Goal: Task Accomplishment & Management: Manage account settings

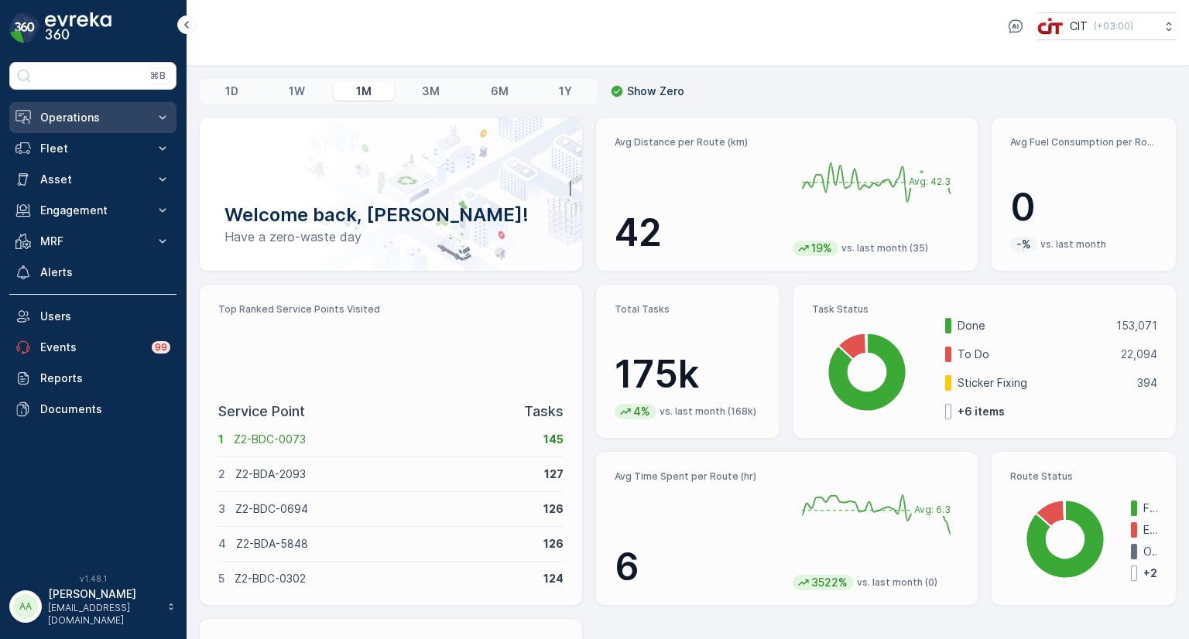
click at [56, 118] on p "Operations" at bounding box center [92, 117] width 105 height 15
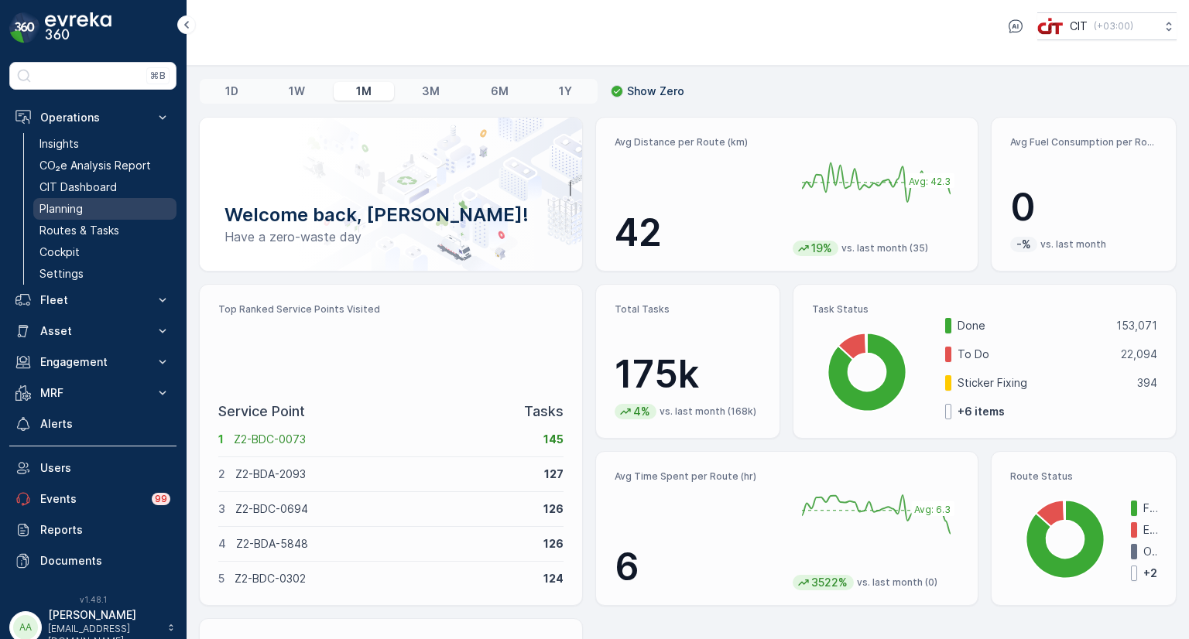
click at [77, 201] on p "Planning" at bounding box center [60, 208] width 43 height 15
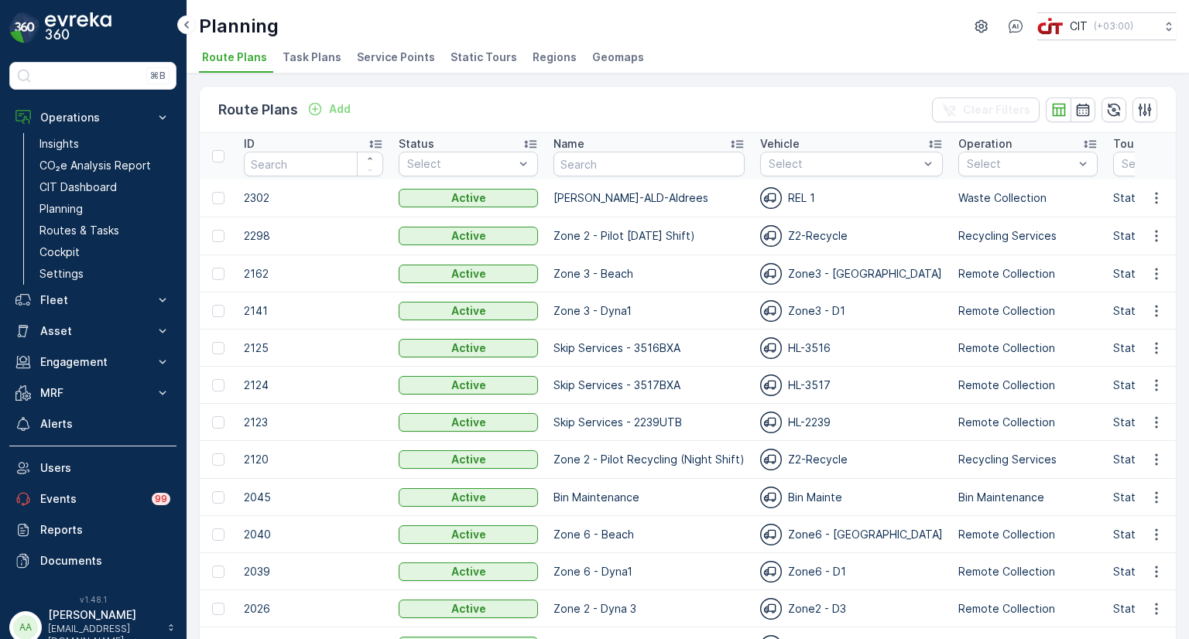
click at [457, 55] on span "Static Tours" at bounding box center [484, 57] width 67 height 15
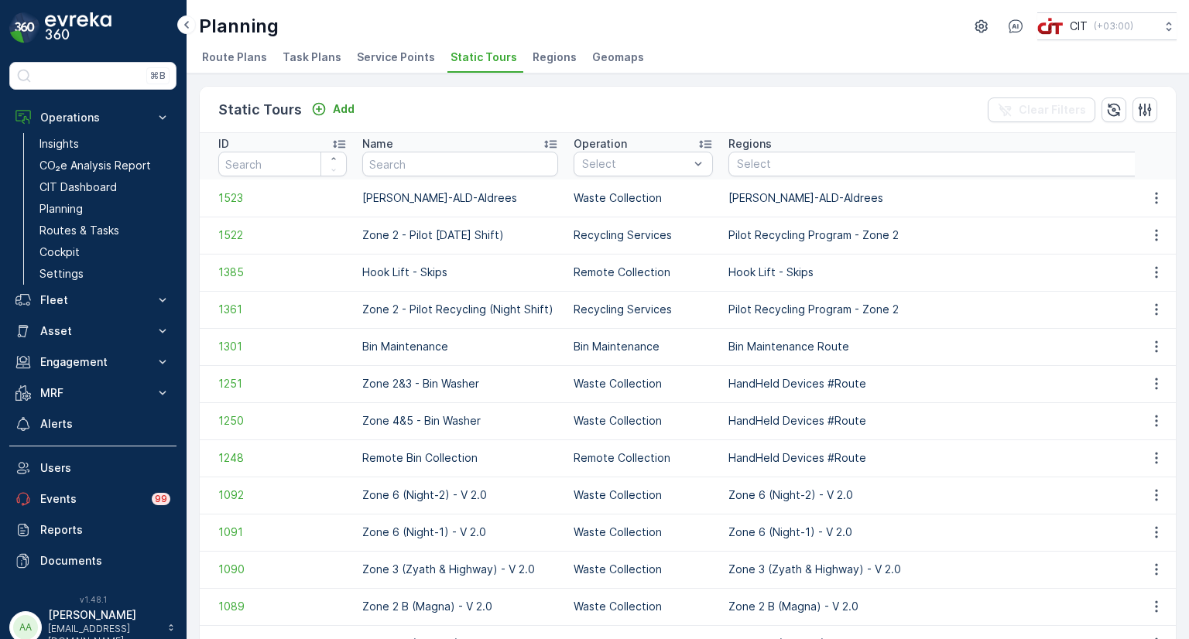
click at [365, 63] on span "Service Points" at bounding box center [396, 57] width 78 height 15
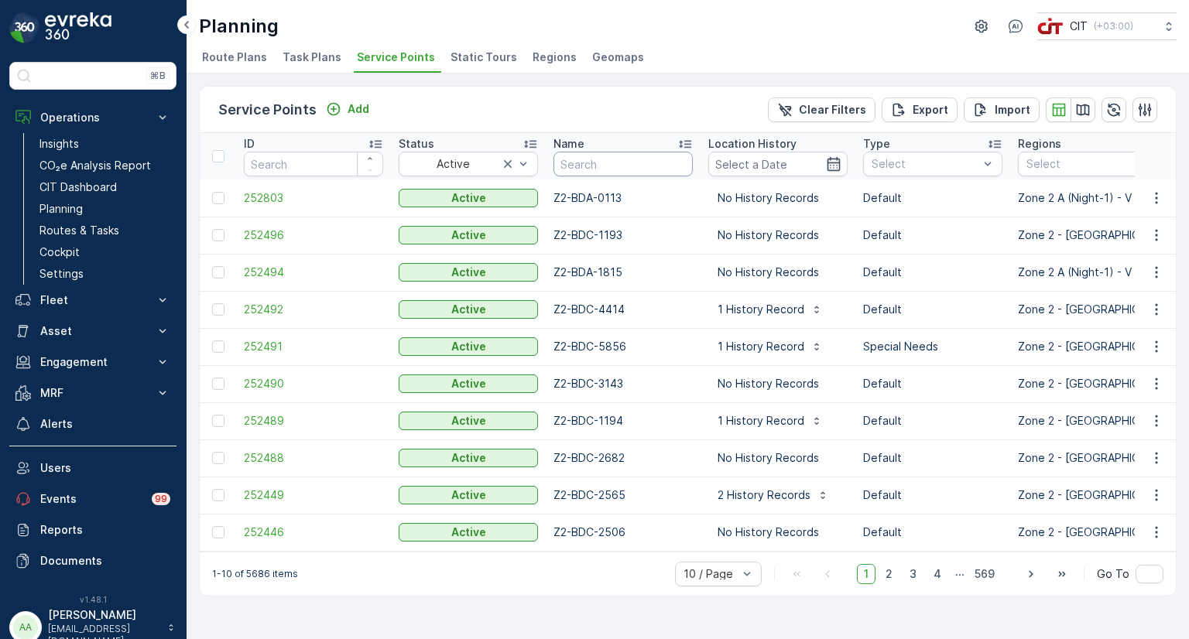
click at [586, 171] on input "text" at bounding box center [622, 164] width 139 height 25
click at [60, 303] on p "Fleet" at bounding box center [92, 300] width 105 height 15
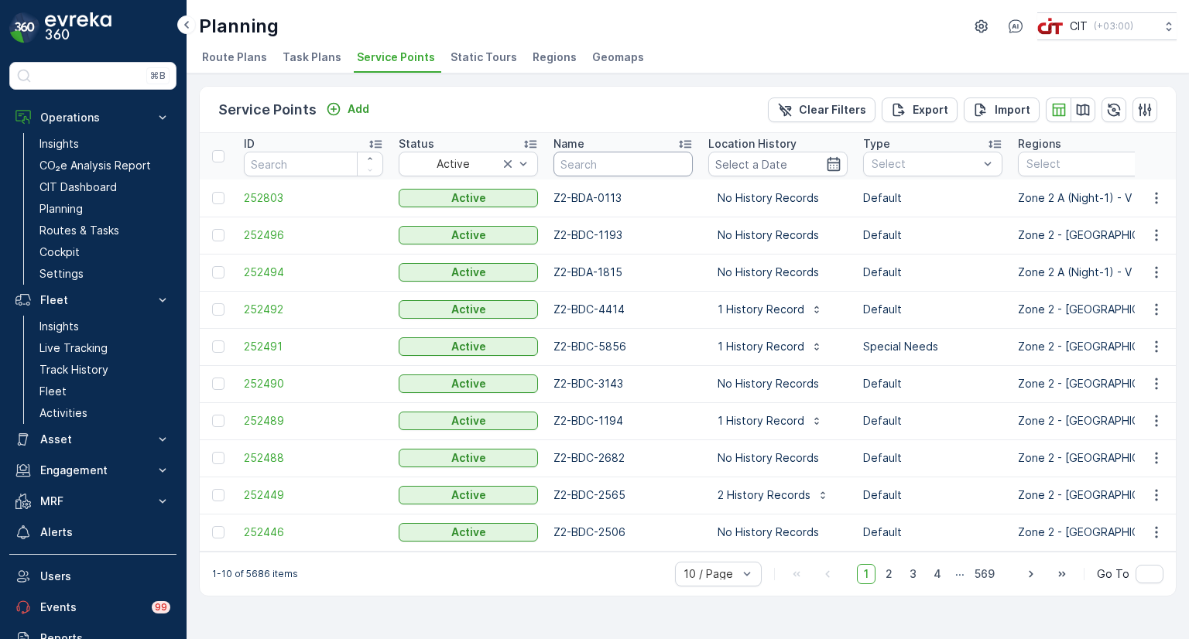
click at [594, 171] on input "text" at bounding box center [622, 164] width 139 height 25
type input "2934"
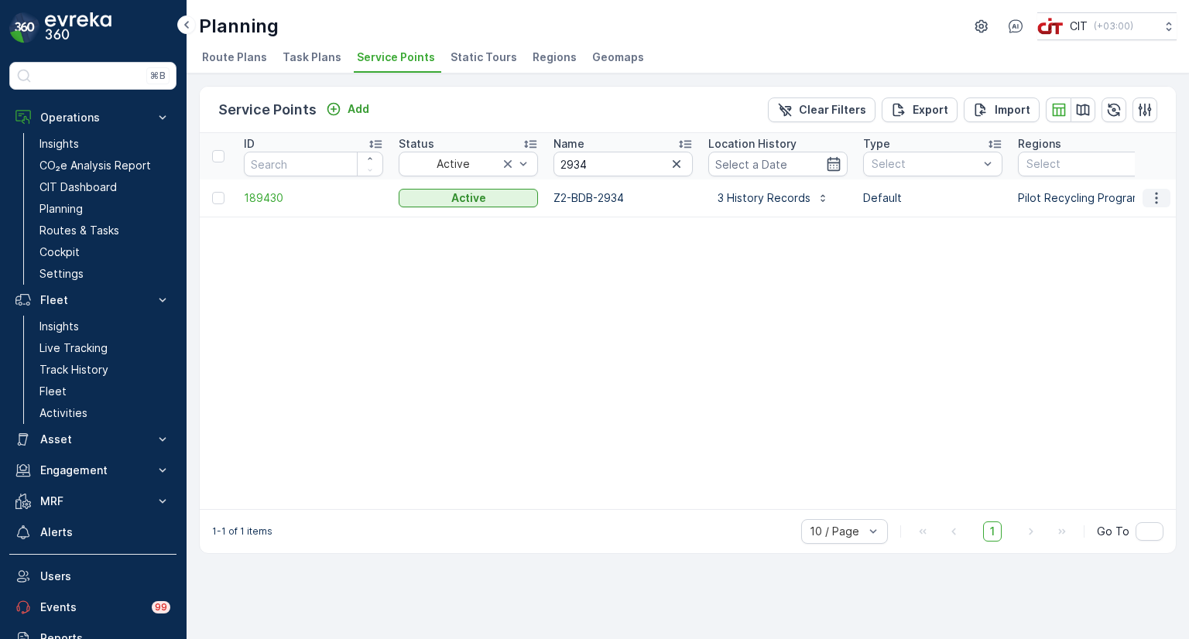
click at [1153, 203] on icon "button" at bounding box center [1156, 197] width 15 height 15
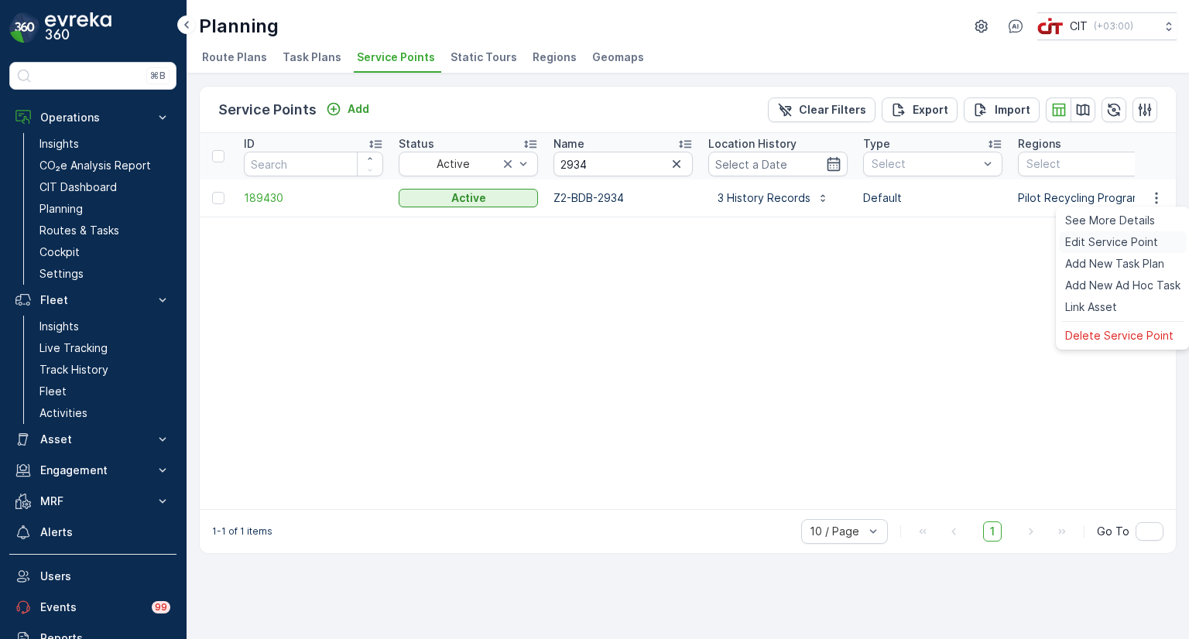
click at [1124, 244] on span "Edit Service Point" at bounding box center [1111, 242] width 93 height 15
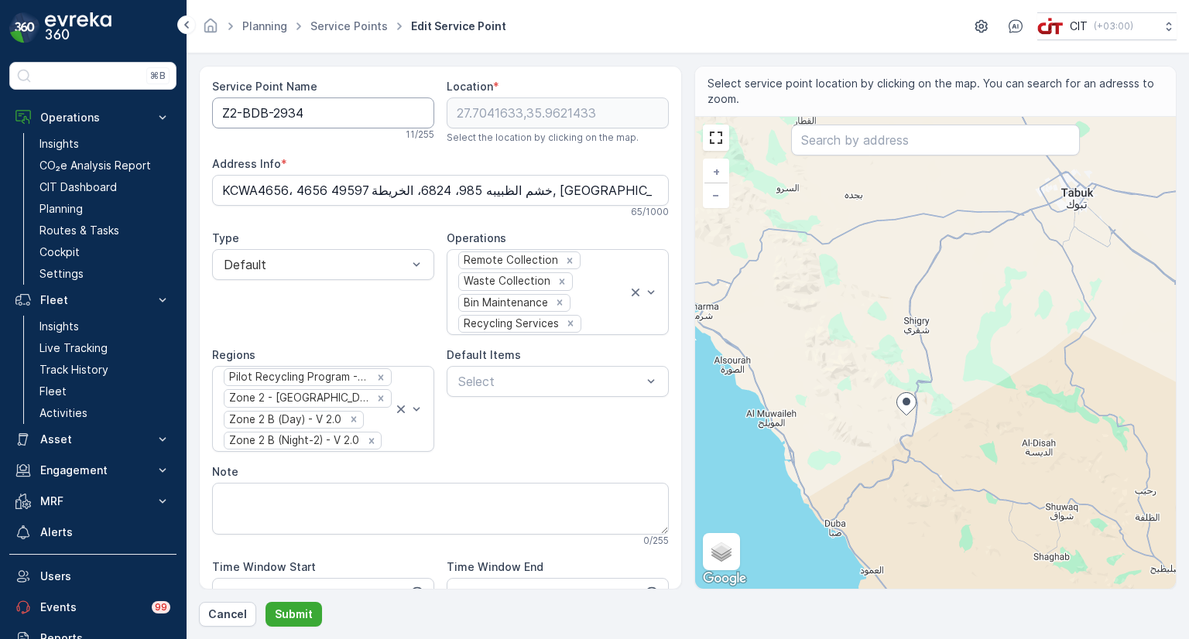
click at [266, 115] on Name "Z2-BDB-2934" at bounding box center [323, 113] width 222 height 31
click at [235, 109] on Name "Z2-SHQ-2934" at bounding box center [323, 113] width 222 height 31
click at [568, 324] on icon "Remove Recycling Services" at bounding box center [570, 323] width 5 height 5
type Name "Z5-SHQ-2934"
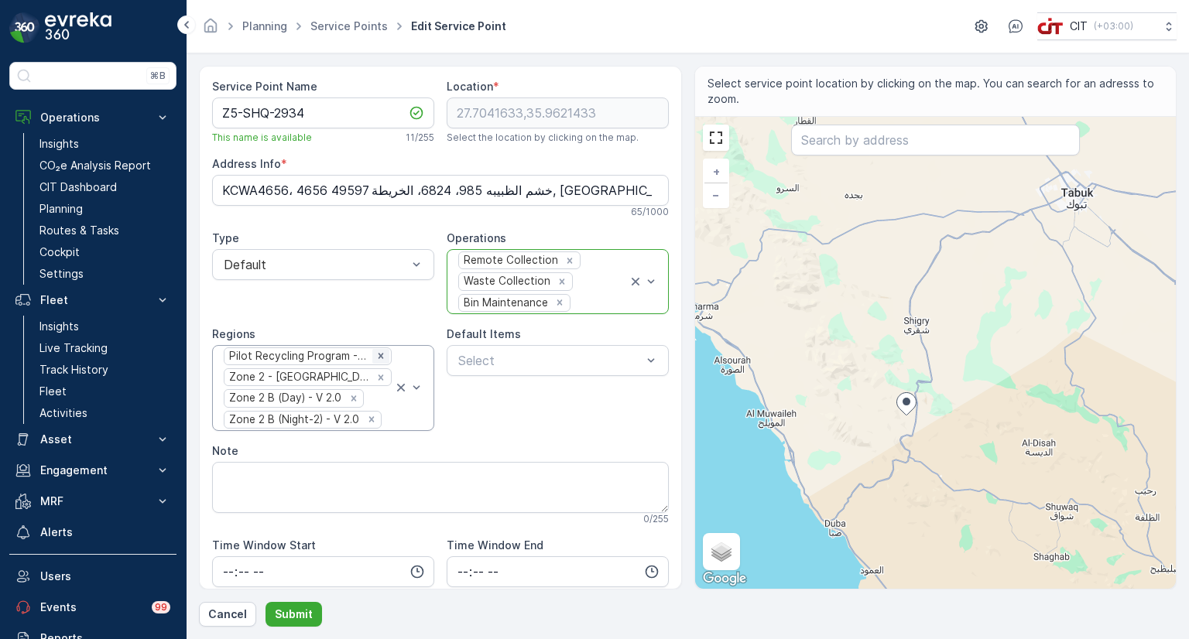
click at [378, 354] on icon "Remove Pilot Recycling Program - Zone 2" at bounding box center [380, 356] width 11 height 11
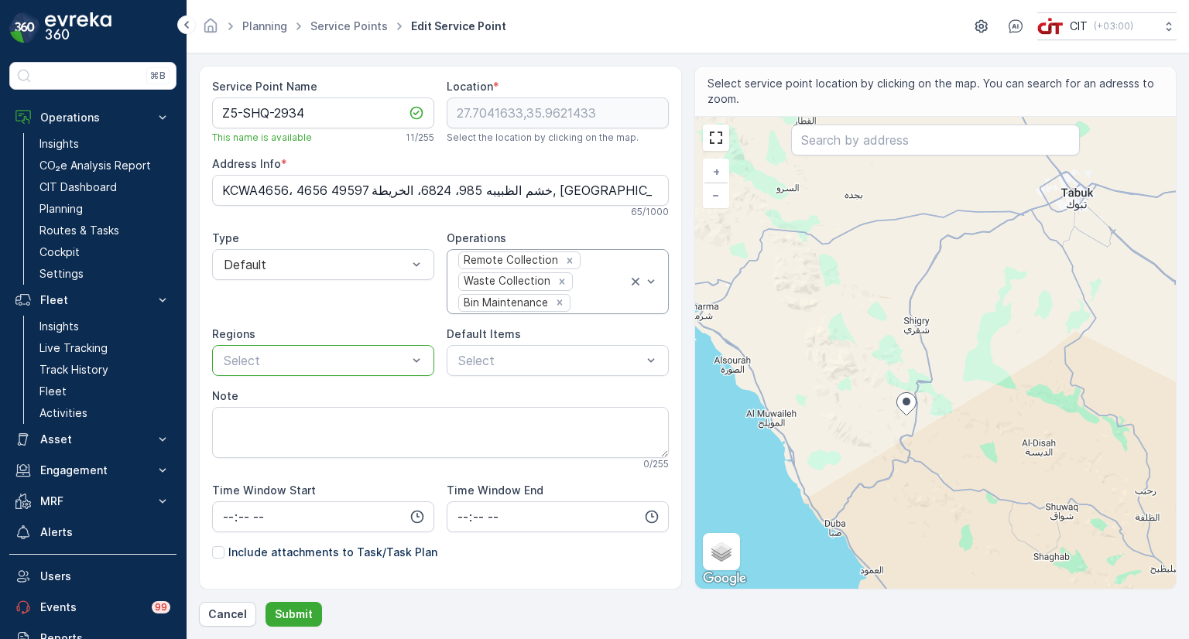
click at [300, 362] on div at bounding box center [315, 361] width 187 height 14
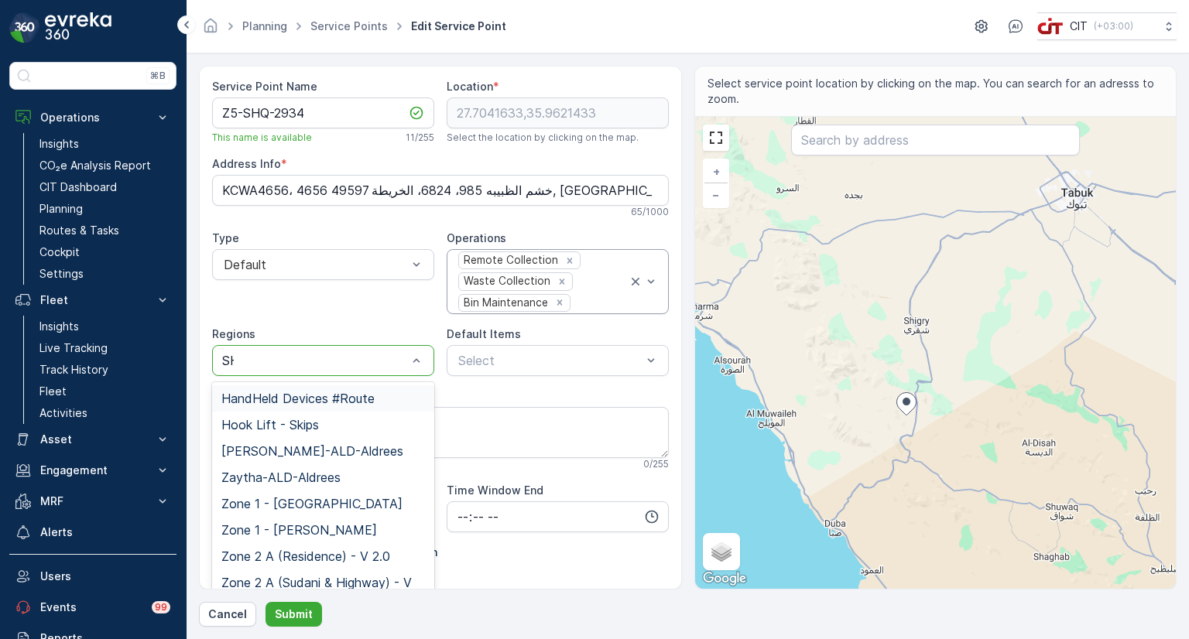
type input "SHQ"
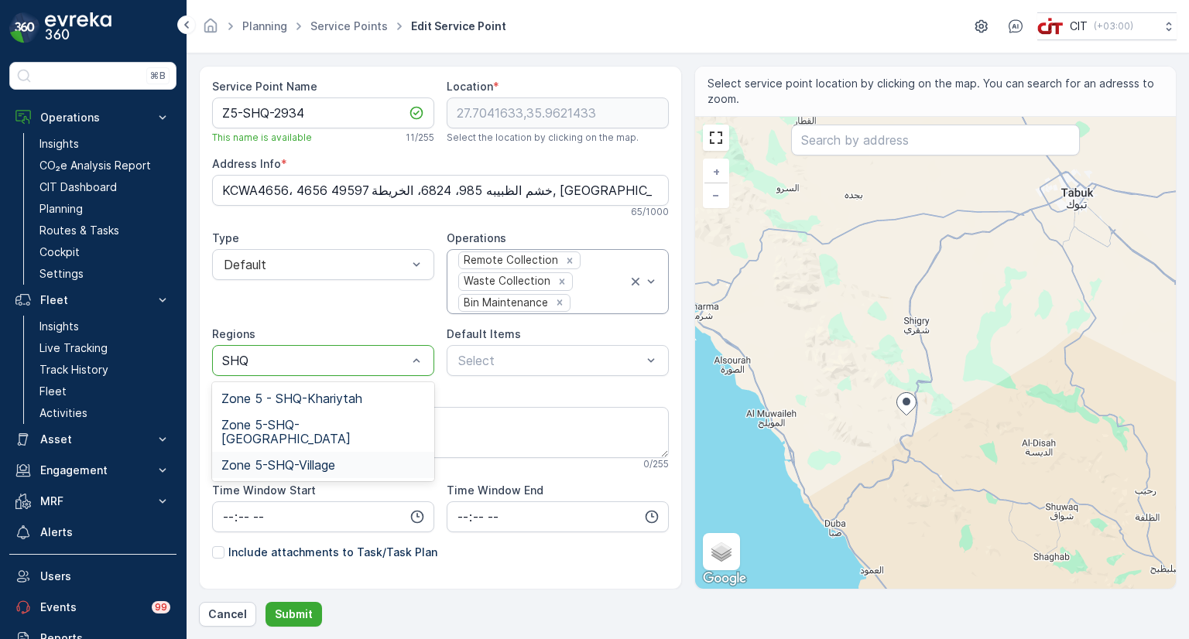
click at [310, 458] on span "Zone 5-SHQ-Village" at bounding box center [278, 465] width 114 height 14
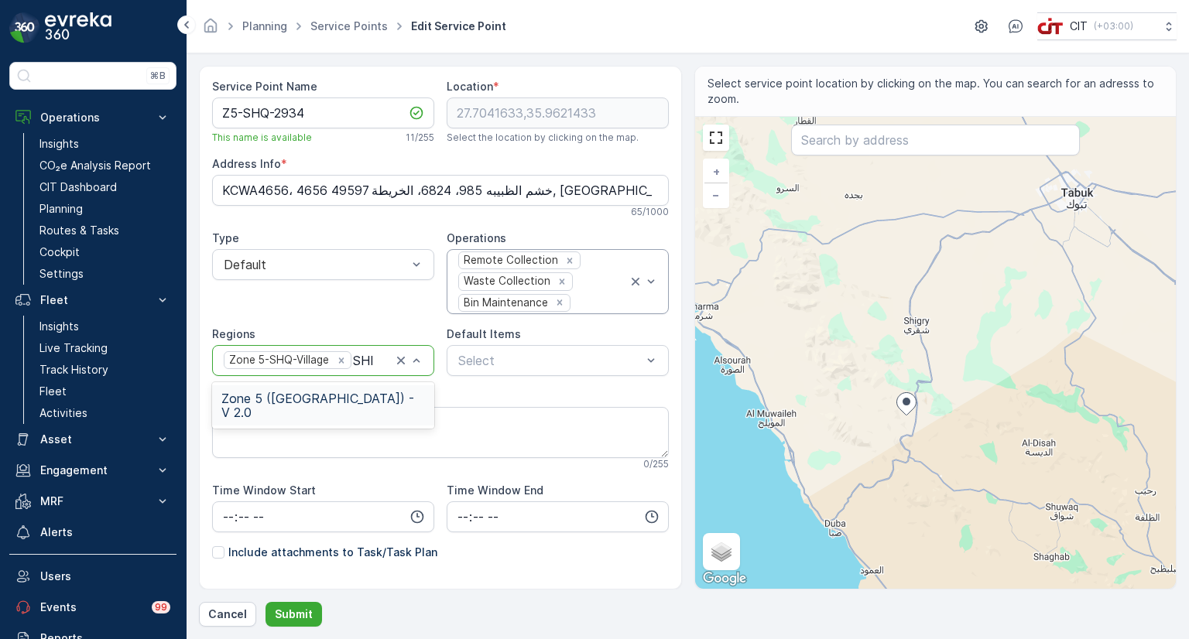
type input "SHIG"
click at [349, 396] on span "Zone 5 (Shigri Village) - V 2.0" at bounding box center [323, 406] width 204 height 28
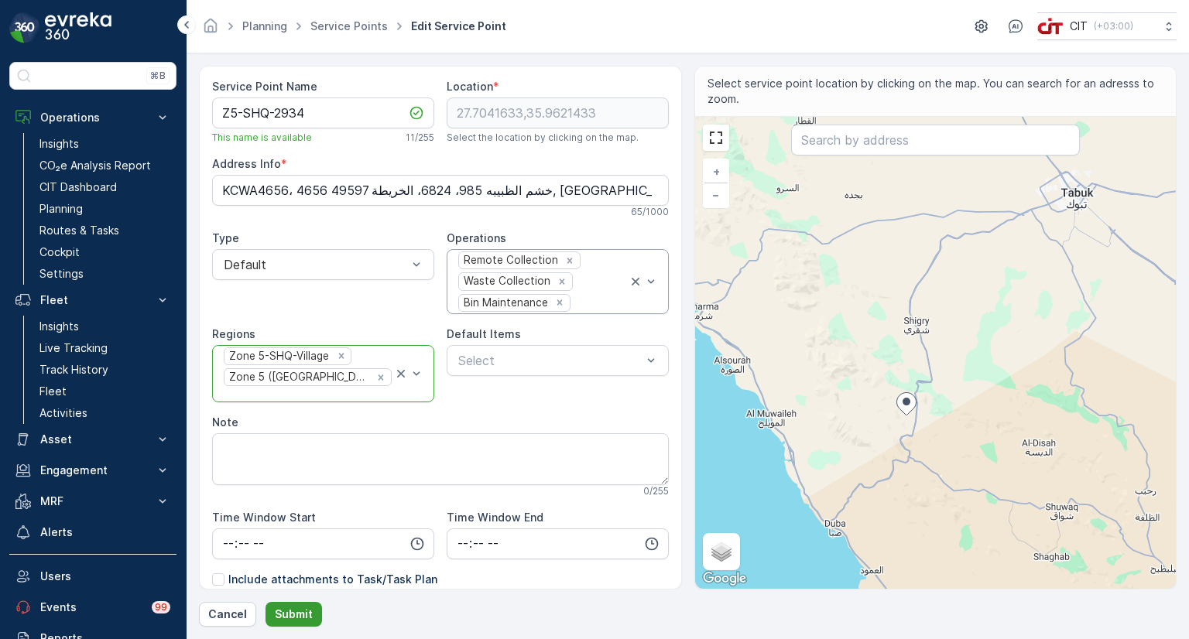
click at [285, 611] on p "Submit" at bounding box center [294, 614] width 38 height 15
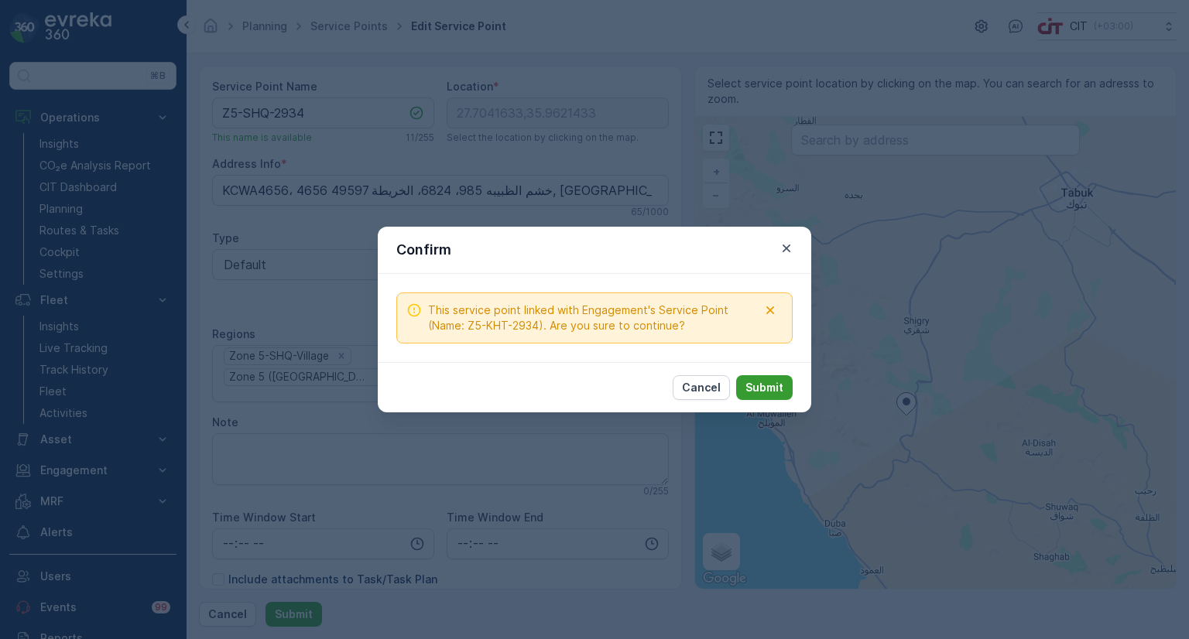
click at [760, 389] on p "Submit" at bounding box center [764, 387] width 38 height 15
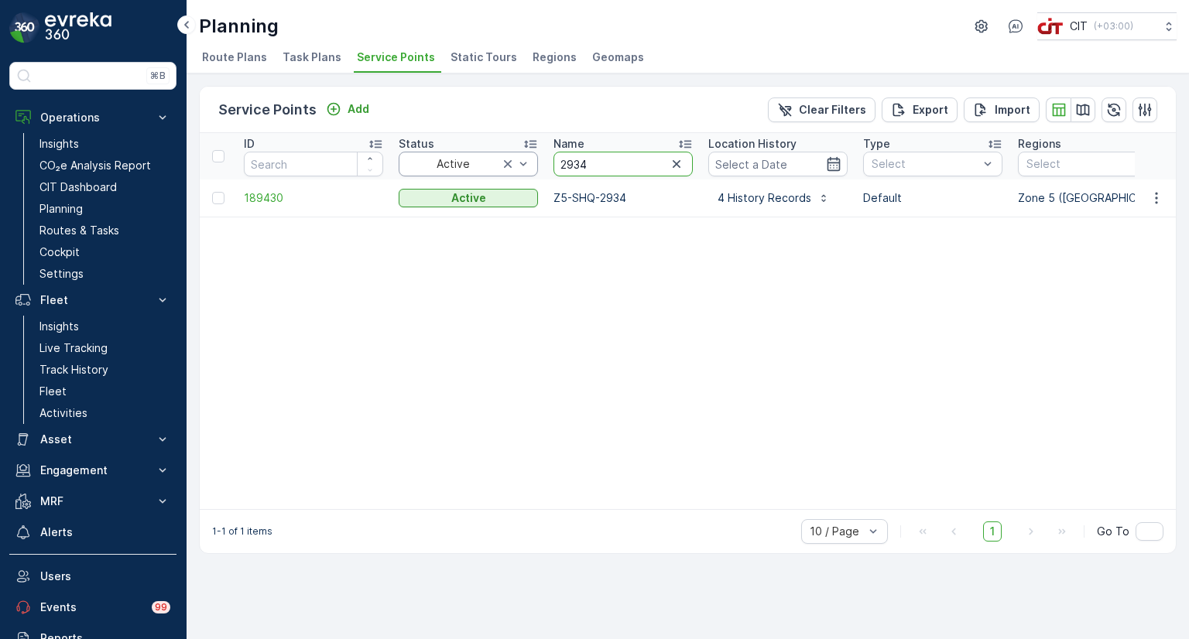
drag, startPoint x: 601, startPoint y: 162, endPoint x: 532, endPoint y: 166, distance: 69.0
click at [681, 168] on icon "button" at bounding box center [676, 163] width 15 height 15
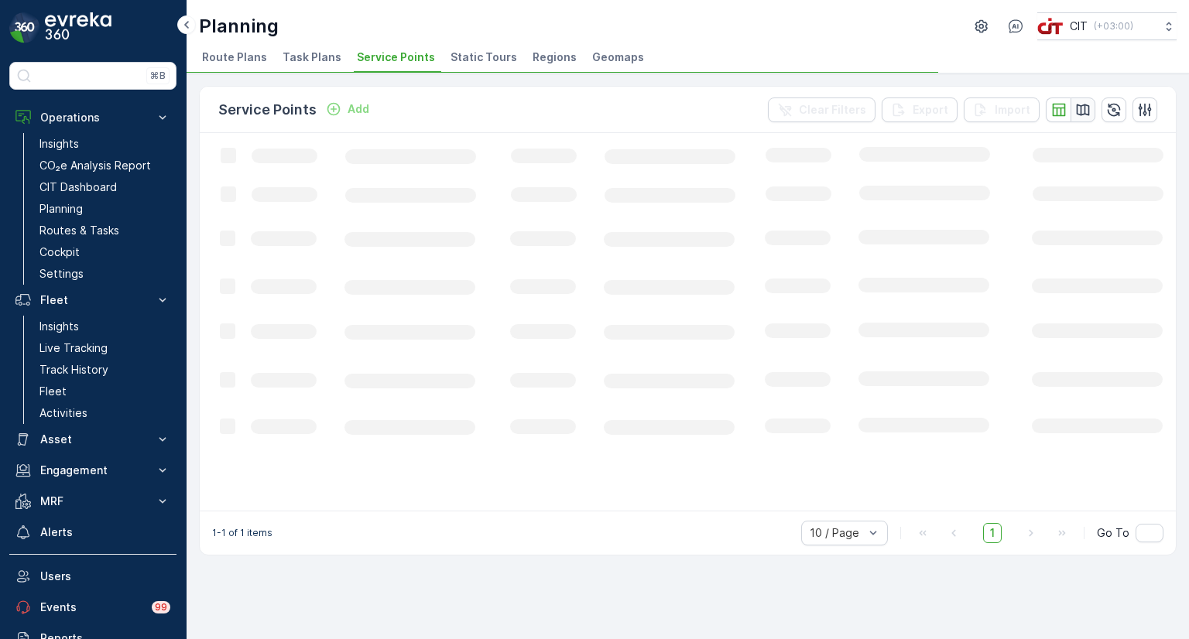
click at [1078, 110] on icon "button" at bounding box center [1082, 109] width 15 height 15
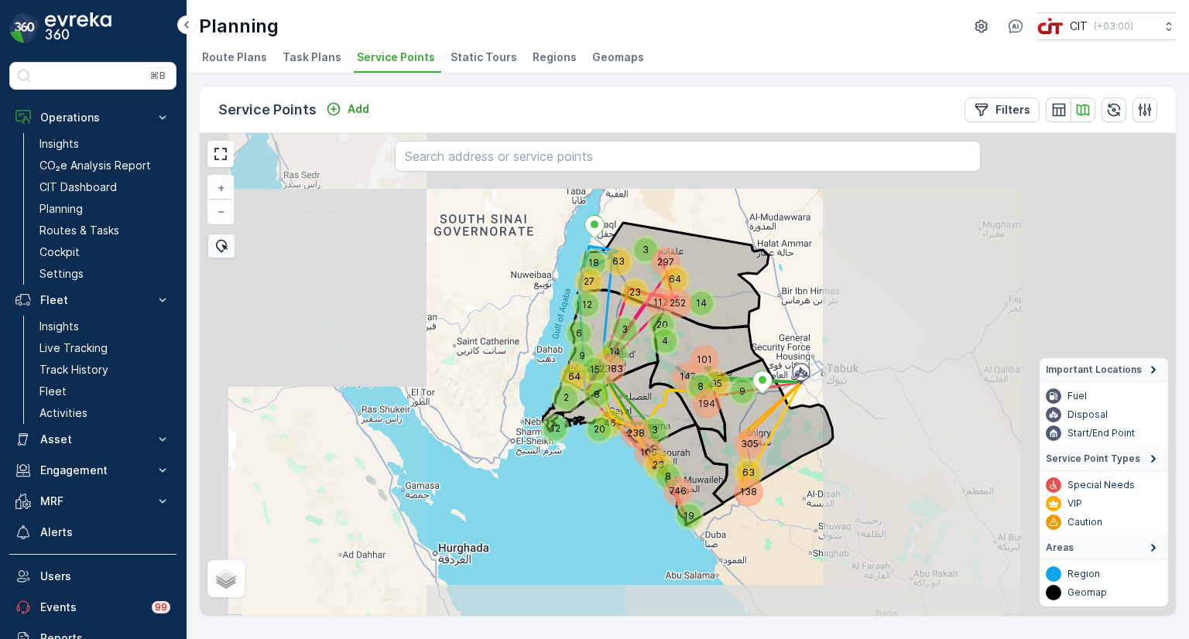
click at [594, 363] on div "15" at bounding box center [594, 369] width 23 height 23
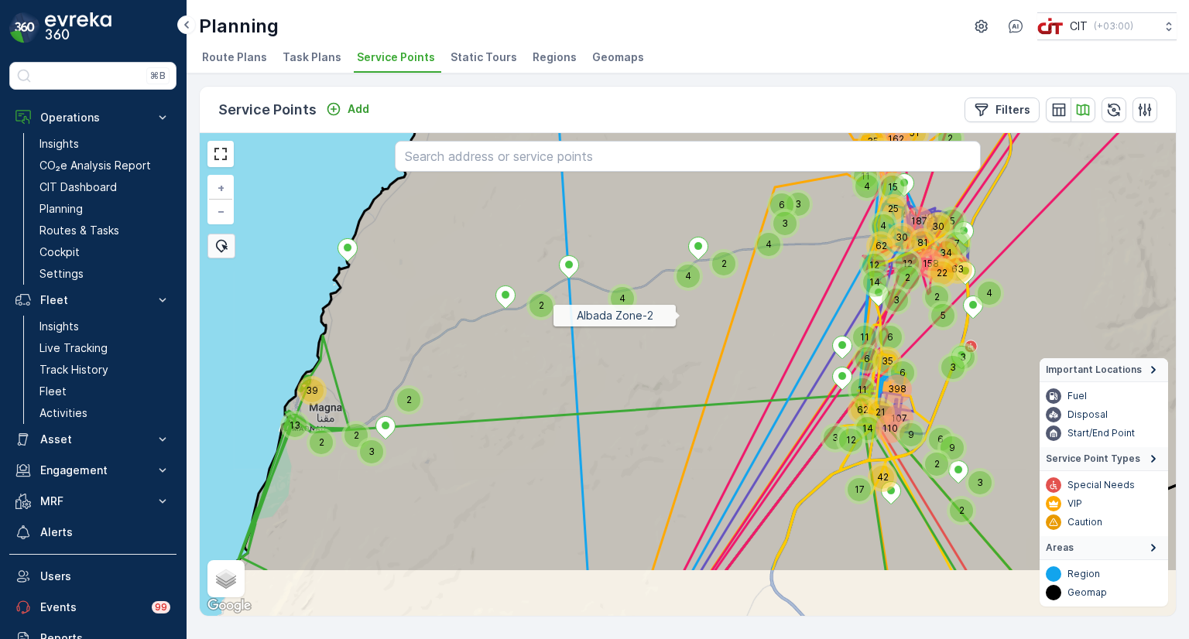
drag, startPoint x: 757, startPoint y: 437, endPoint x: 637, endPoint y: 249, distance: 223.1
click at [637, 249] on icon at bounding box center [726, 280] width 985 height 584
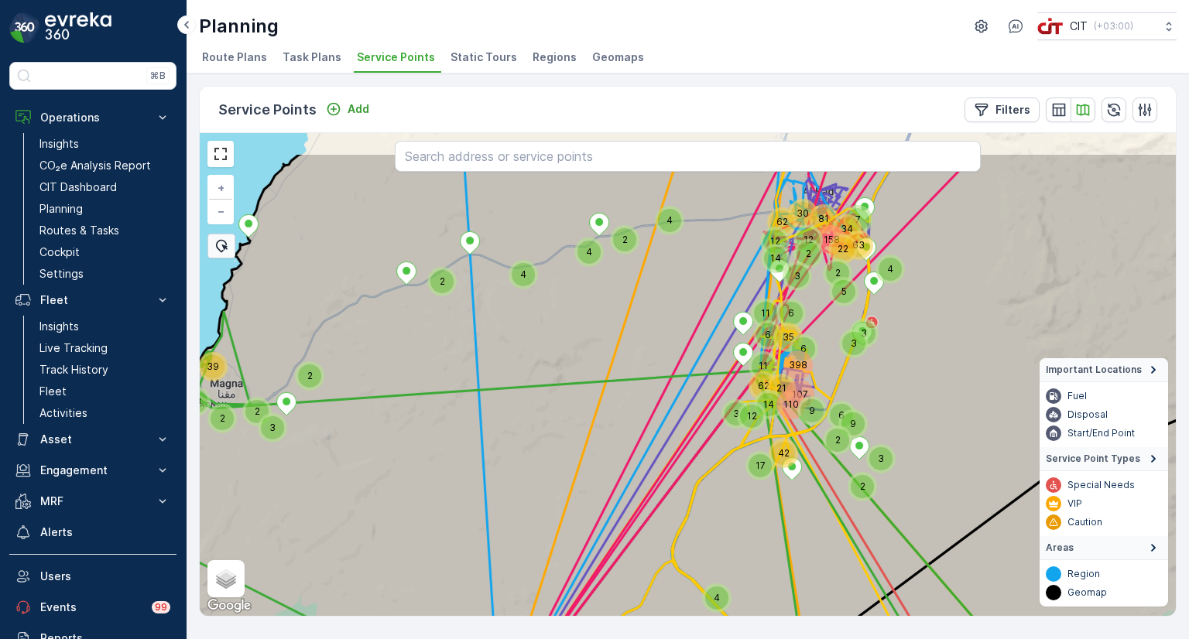
drag, startPoint x: 774, startPoint y: 187, endPoint x: 670, endPoint y: 364, distance: 205.1
click at [670, 364] on icon at bounding box center [651, 444] width 1176 height 584
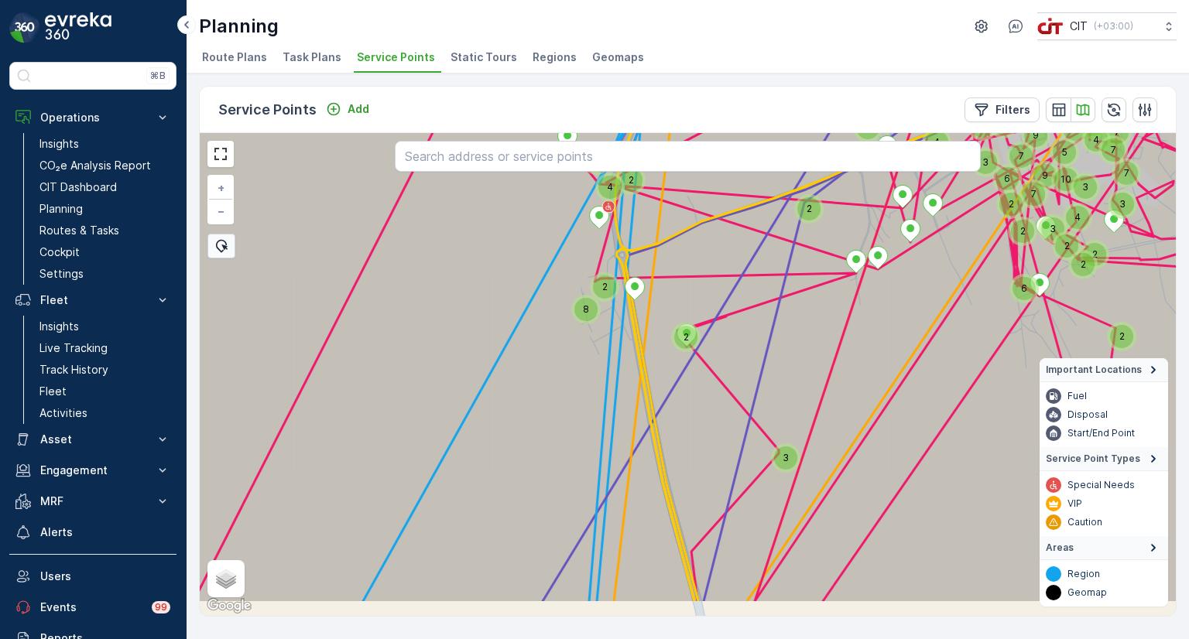
drag, startPoint x: 862, startPoint y: 402, endPoint x: 807, endPoint y: 338, distance: 83.5
click at [807, 338] on icon at bounding box center [632, 311] width 1176 height 584
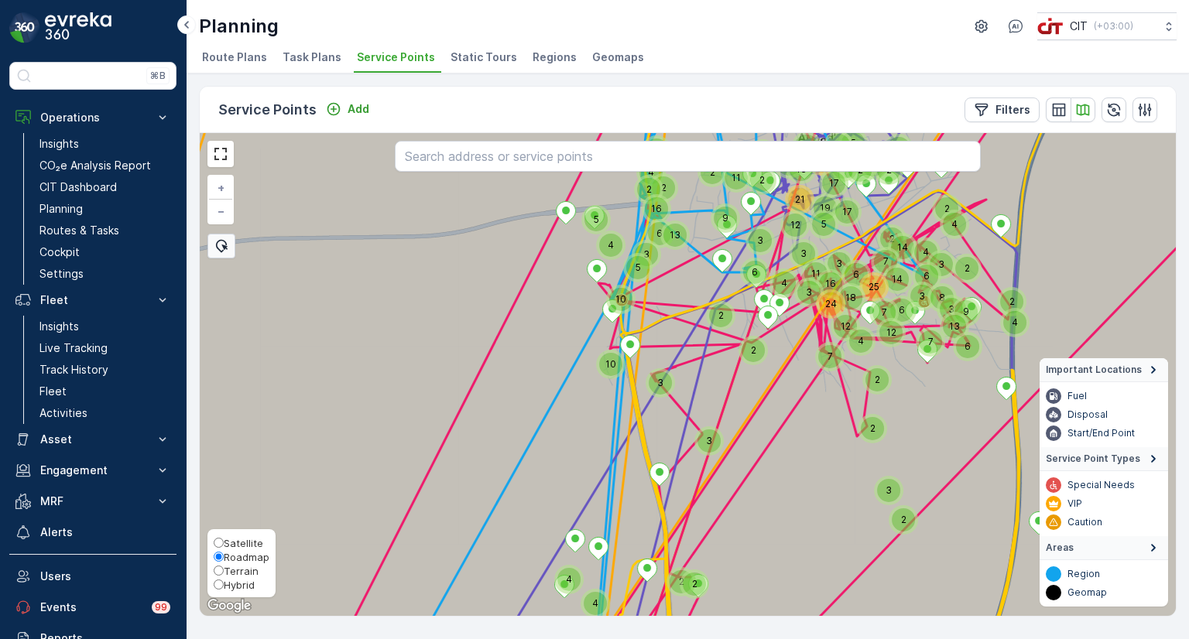
click at [229, 583] on span "Hybrid" at bounding box center [239, 585] width 31 height 12
click at [224, 583] on input "Hybrid" at bounding box center [219, 585] width 10 height 10
radio input "true"
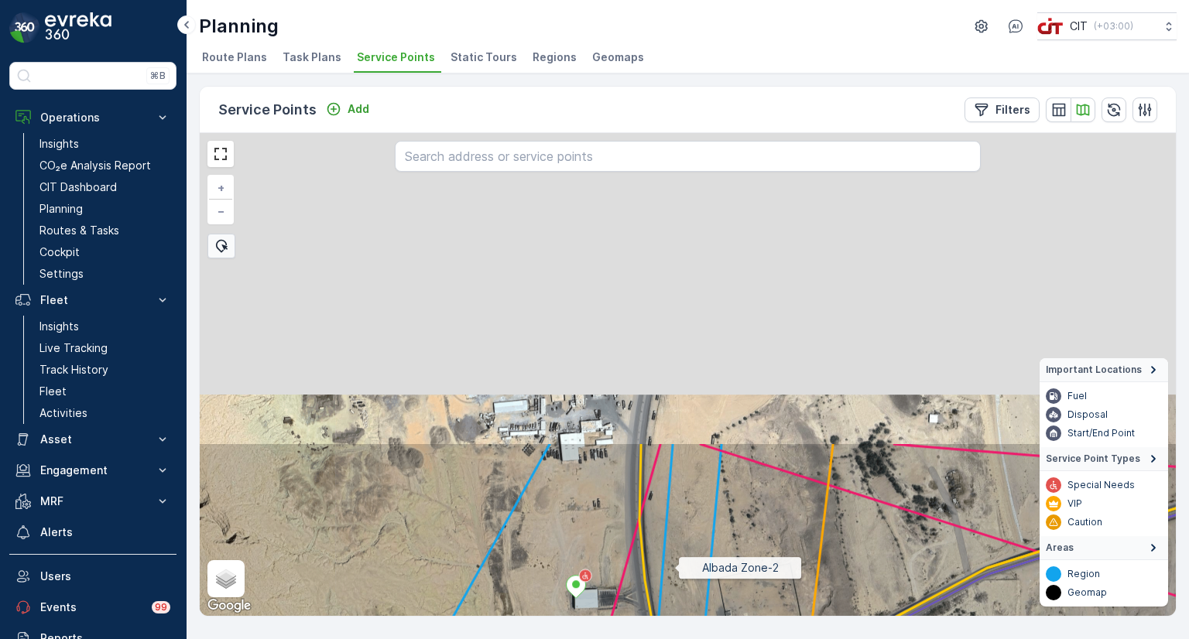
drag, startPoint x: 657, startPoint y: 208, endPoint x: 674, endPoint y: 567, distance: 359.6
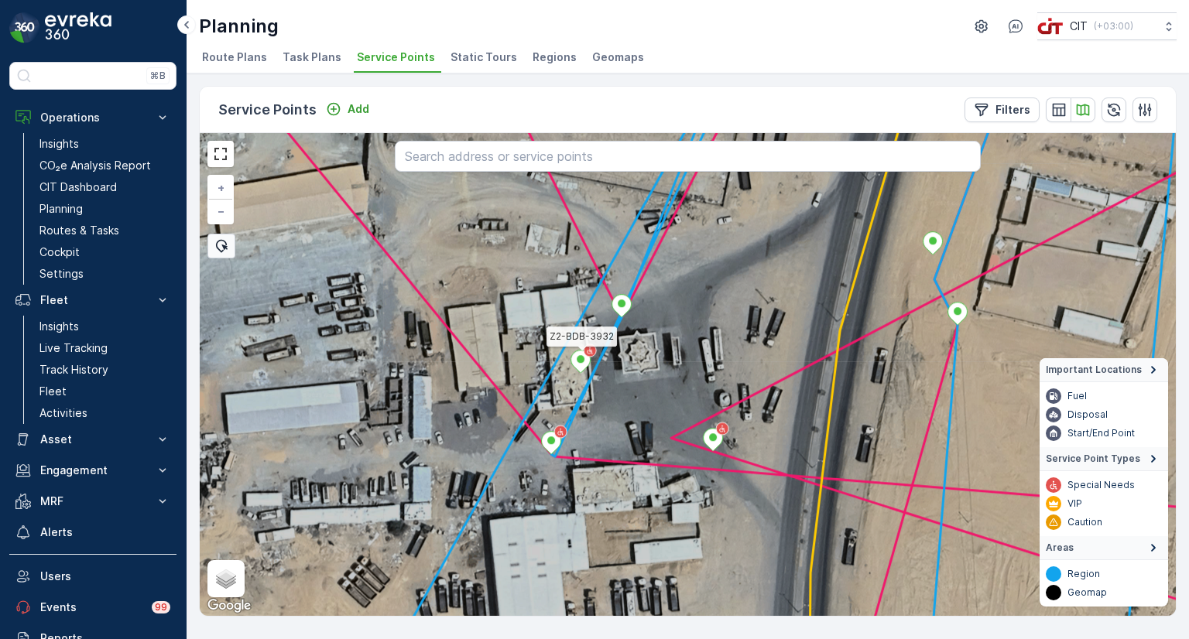
click at [585, 362] on icon at bounding box center [580, 362] width 19 height 22
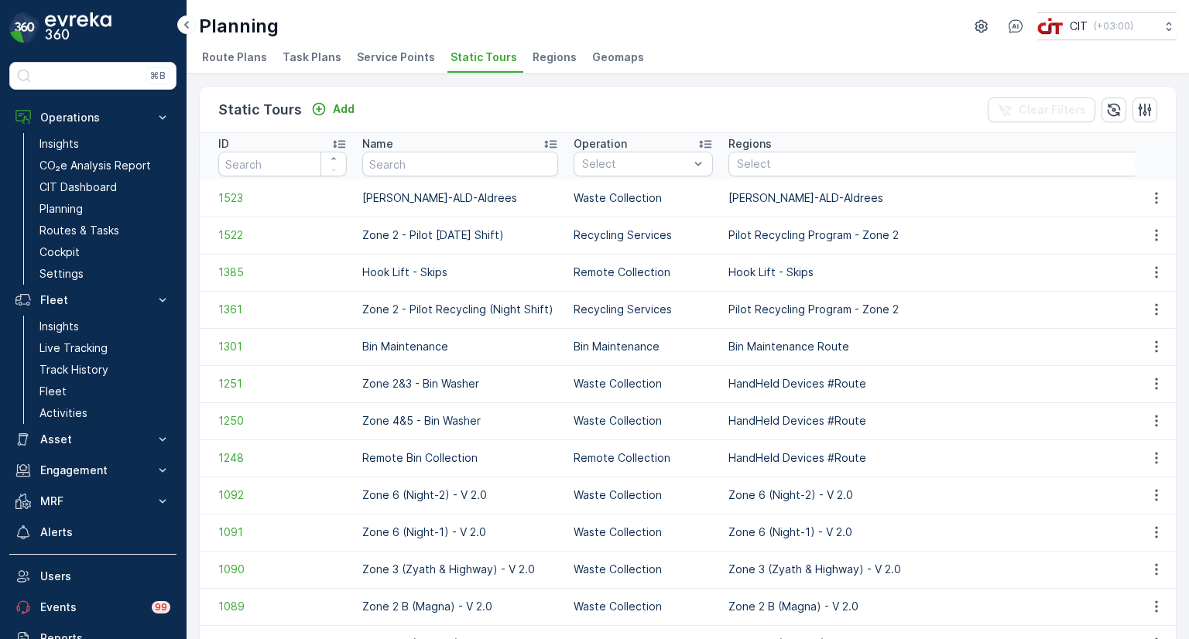
click at [369, 57] on span "Service Points" at bounding box center [396, 57] width 78 height 15
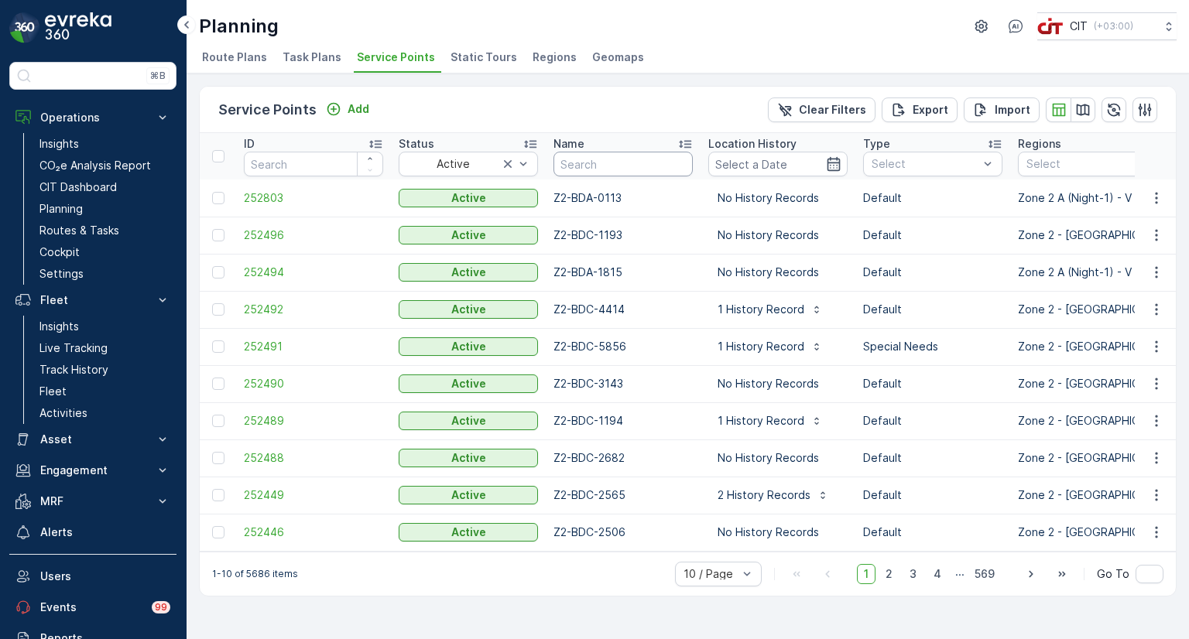
click at [598, 163] on input "text" at bounding box center [622, 164] width 139 height 25
type input "3932"
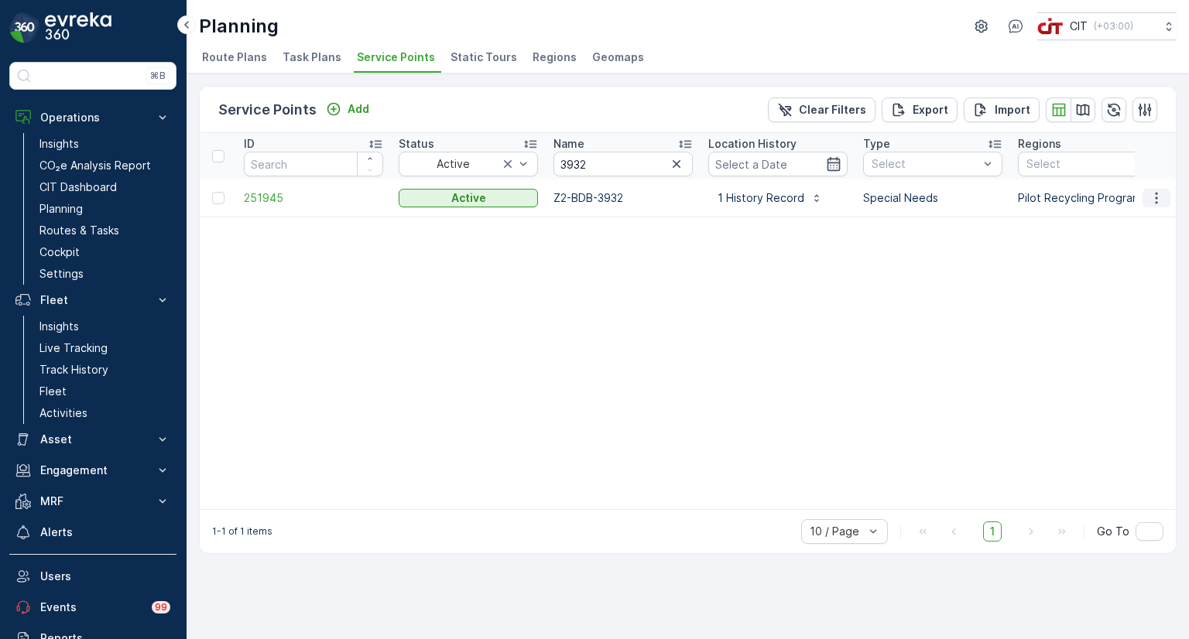
click at [1162, 202] on icon "button" at bounding box center [1156, 197] width 15 height 15
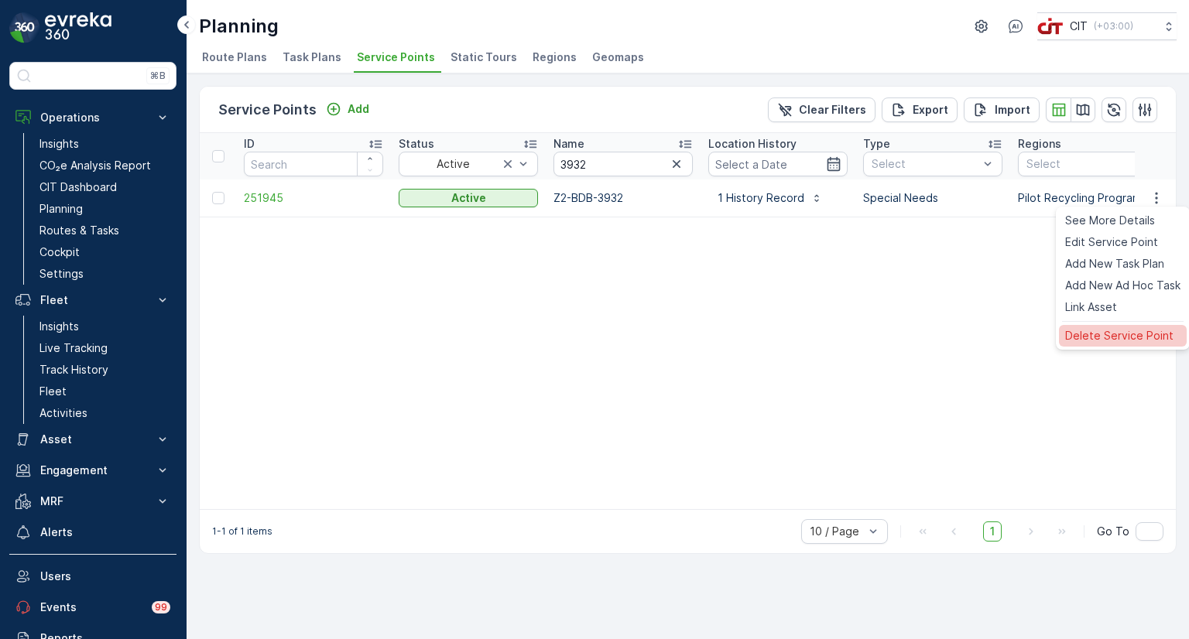
click at [1108, 326] on div "Delete Service Point" at bounding box center [1123, 336] width 128 height 22
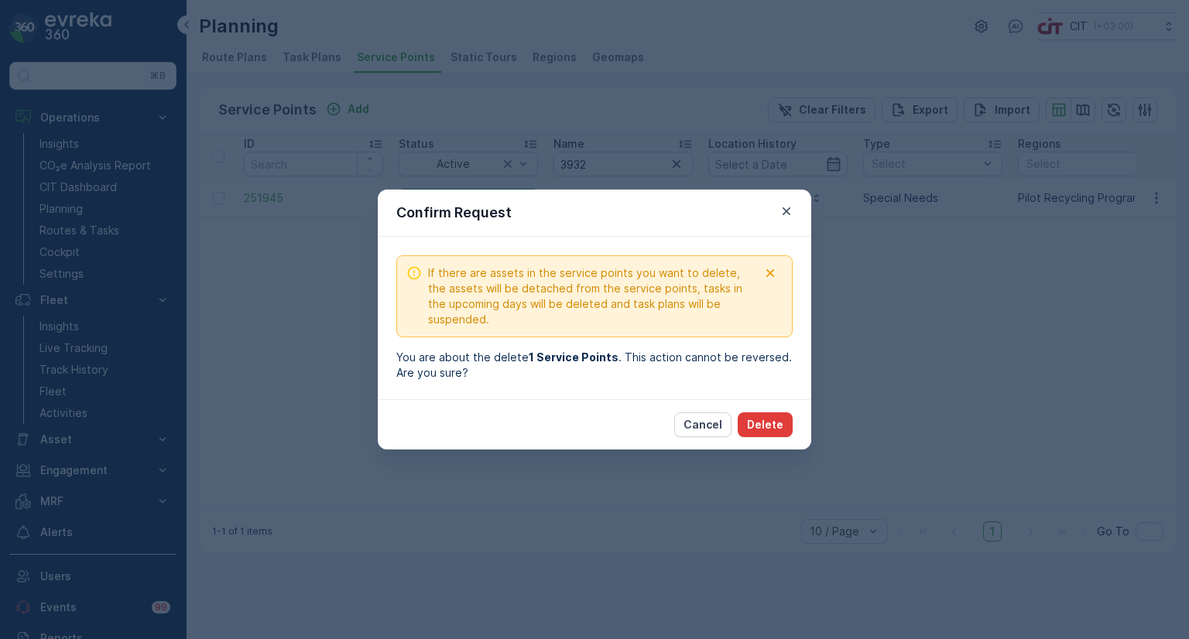
click at [776, 422] on p "Delete" at bounding box center [765, 424] width 36 height 15
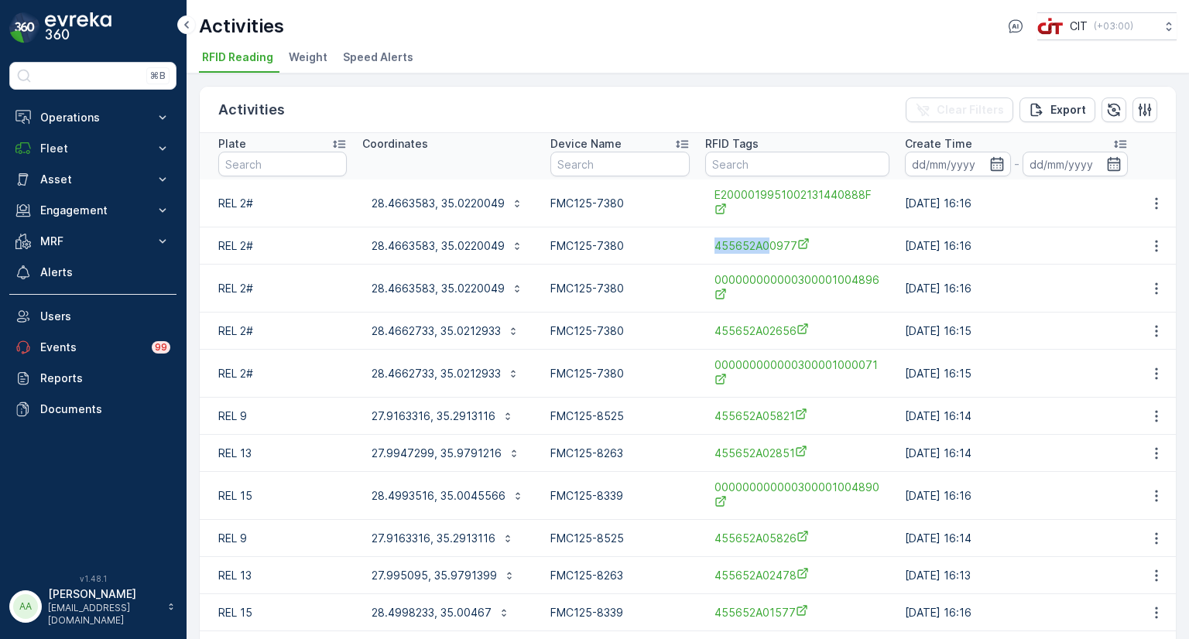
drag, startPoint x: 703, startPoint y: 252, endPoint x: 765, endPoint y: 258, distance: 62.2
click at [765, 258] on td "455652A00977" at bounding box center [797, 246] width 200 height 37
copy span "455652A0"
click at [734, 163] on input "text" at bounding box center [797, 164] width 184 height 25
paste input "455652A0"
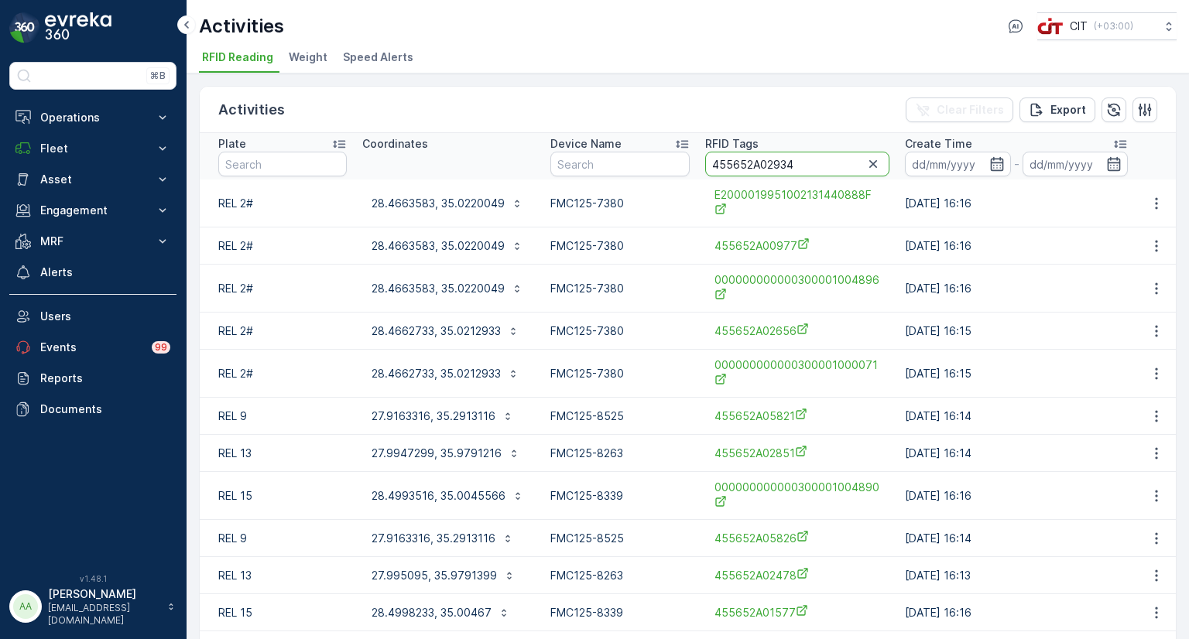
type input "455652A02934"
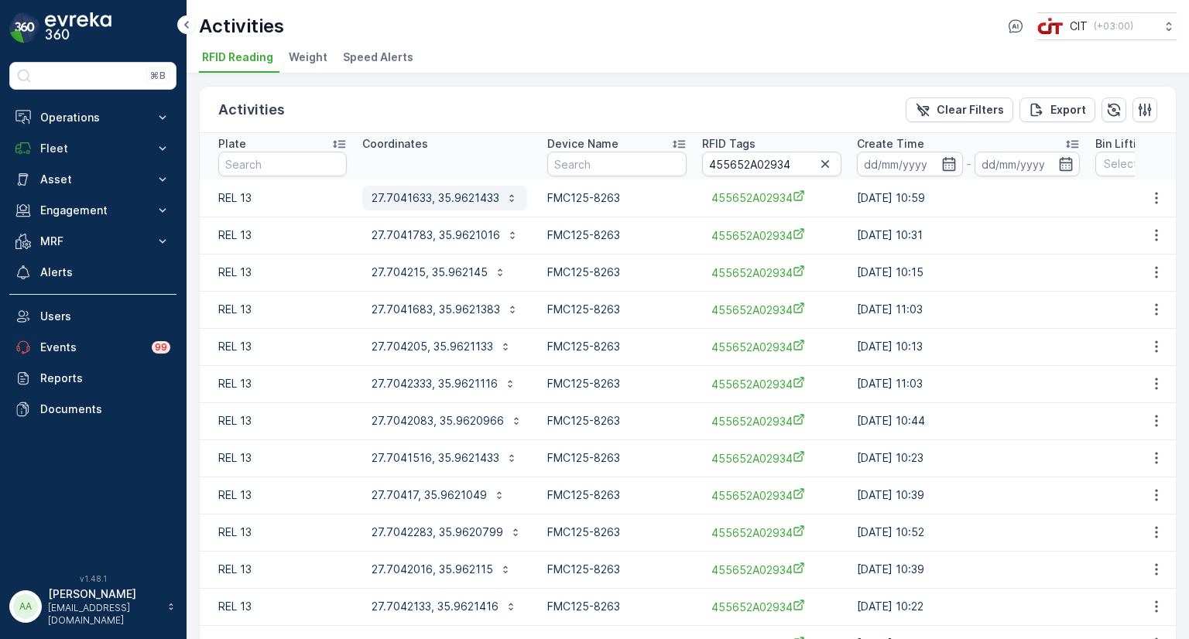
click at [445, 199] on p "27.7041633, 35.9621433" at bounding box center [436, 197] width 128 height 15
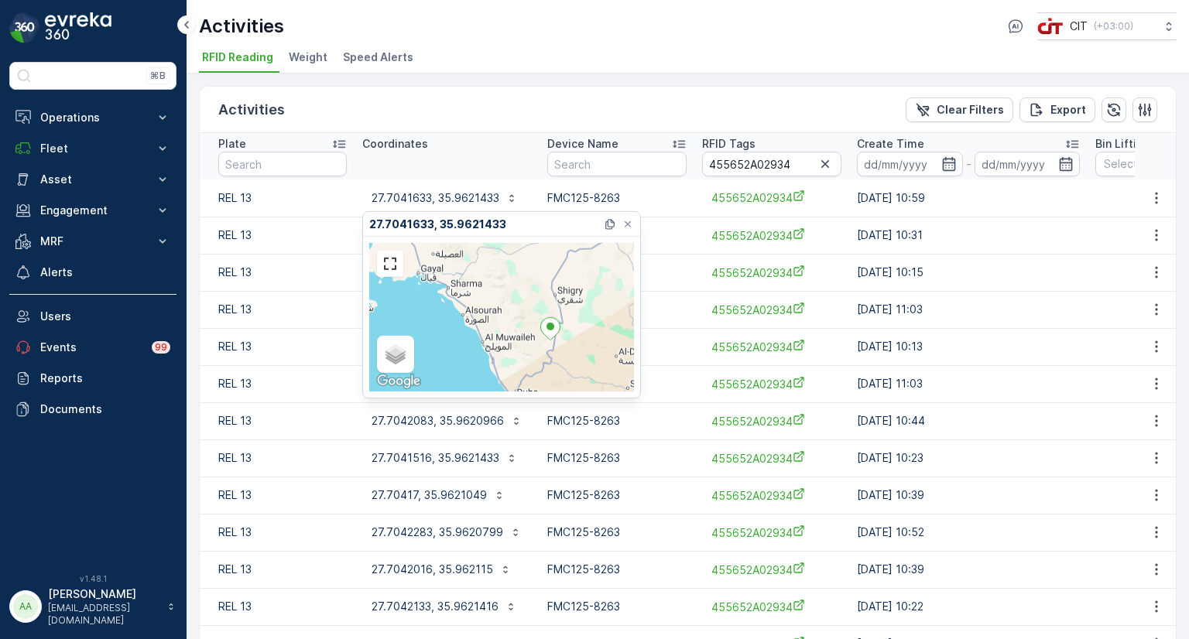
click at [995, 244] on td "[DATE] 10:31" at bounding box center [968, 235] width 238 height 37
